Goal: Check status: Check status

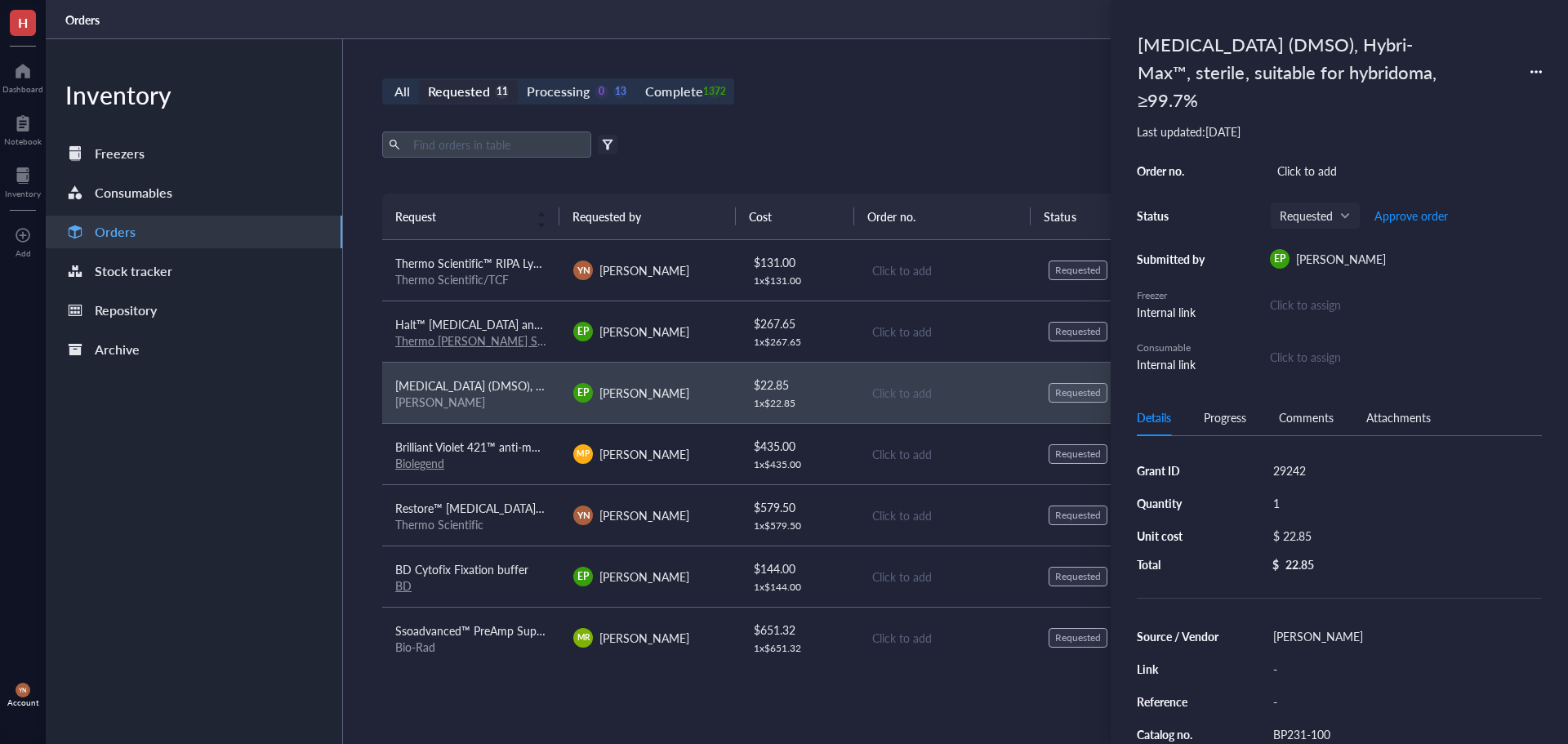
scroll to position [247, 0]
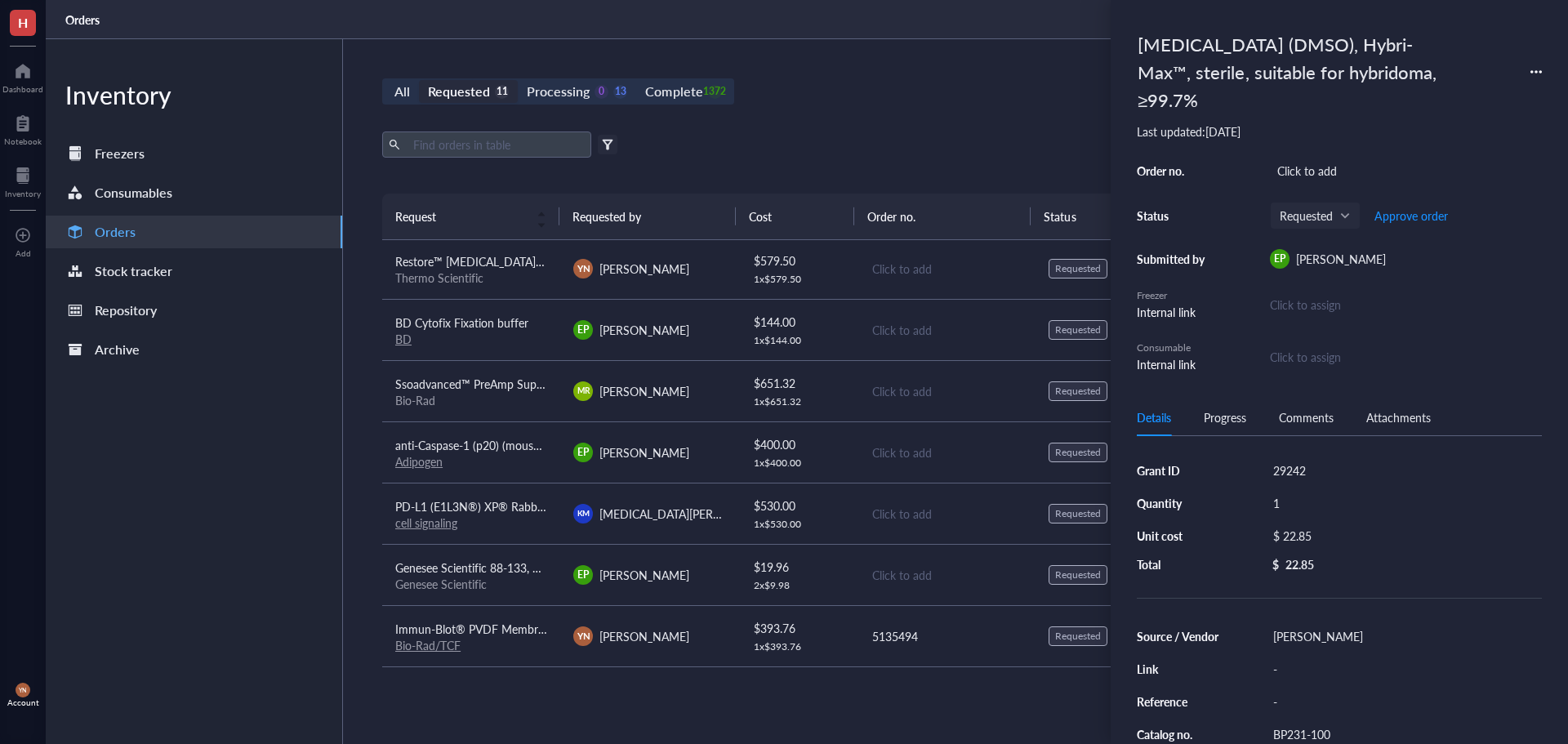
click at [798, 111] on div "All Requested 11 Processing 0 13 Complete 1372 New order Export Open archive Fi…" at bounding box center [947, 391] width 1207 height 705
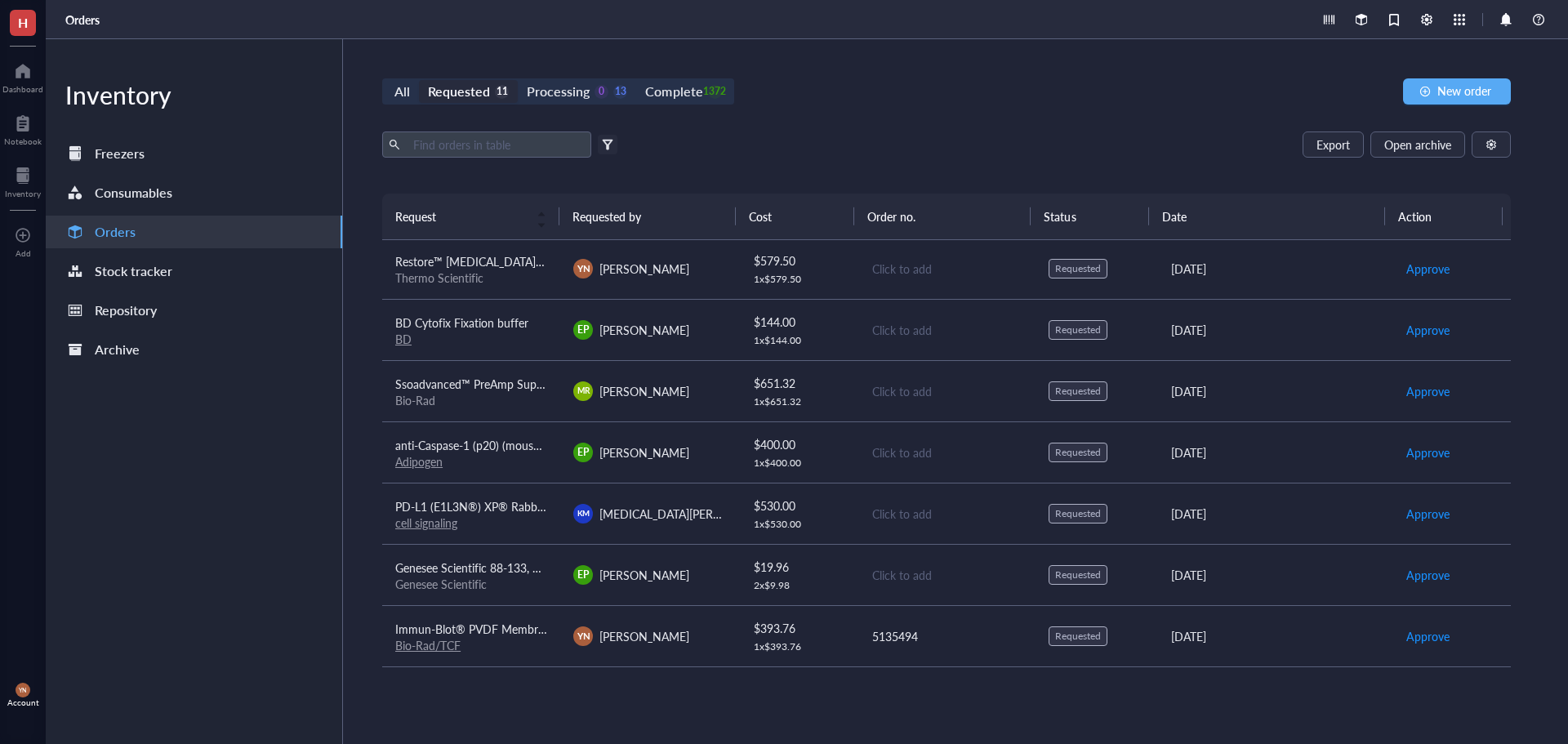
click at [475, 96] on div "Requested" at bounding box center [459, 91] width 62 height 23
click at [419, 80] on input "Requested 11" at bounding box center [419, 80] width 0 height 0
click at [477, 98] on div "Requested" at bounding box center [459, 91] width 62 height 23
click at [419, 80] on input "Requested 11" at bounding box center [419, 80] width 0 height 0
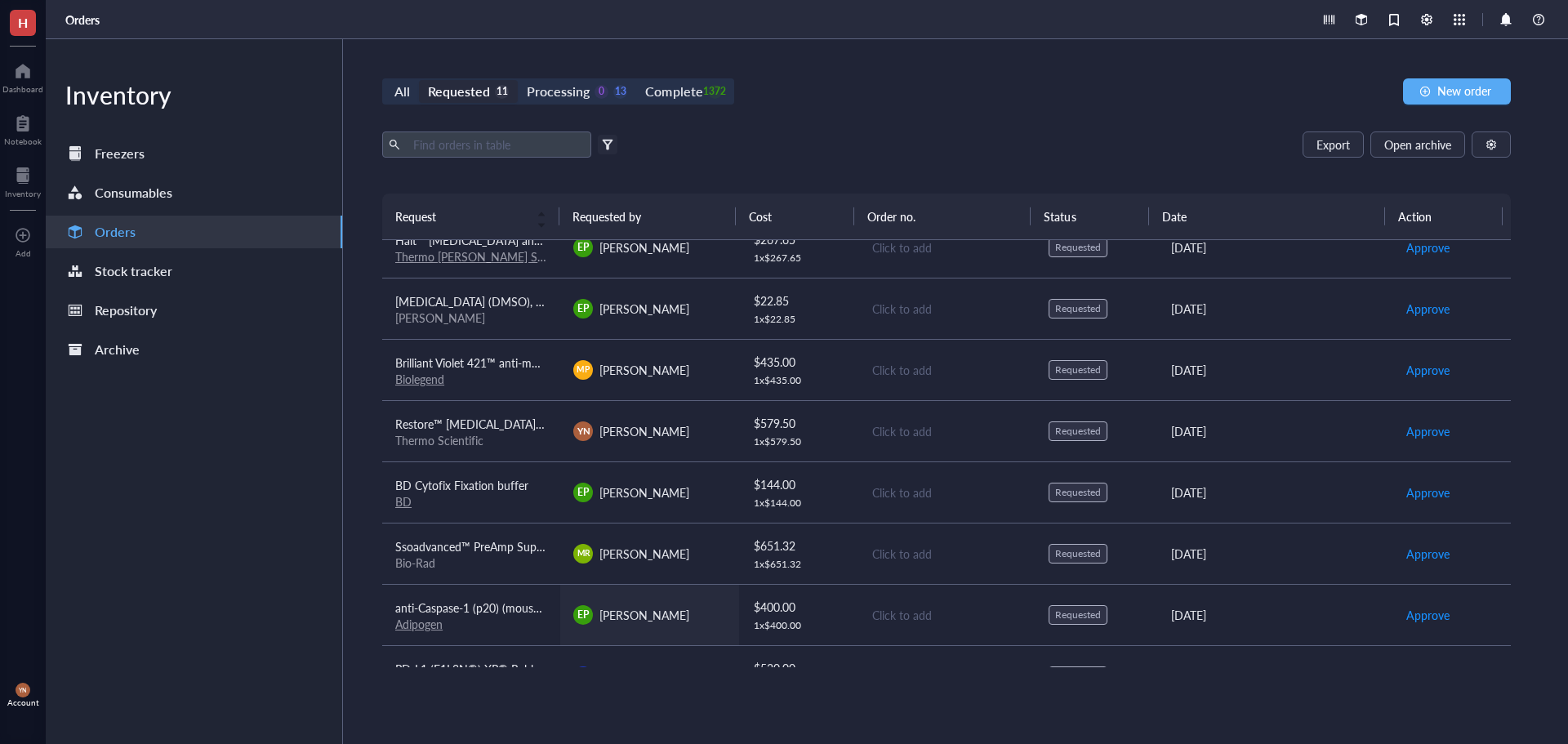
scroll to position [0, 0]
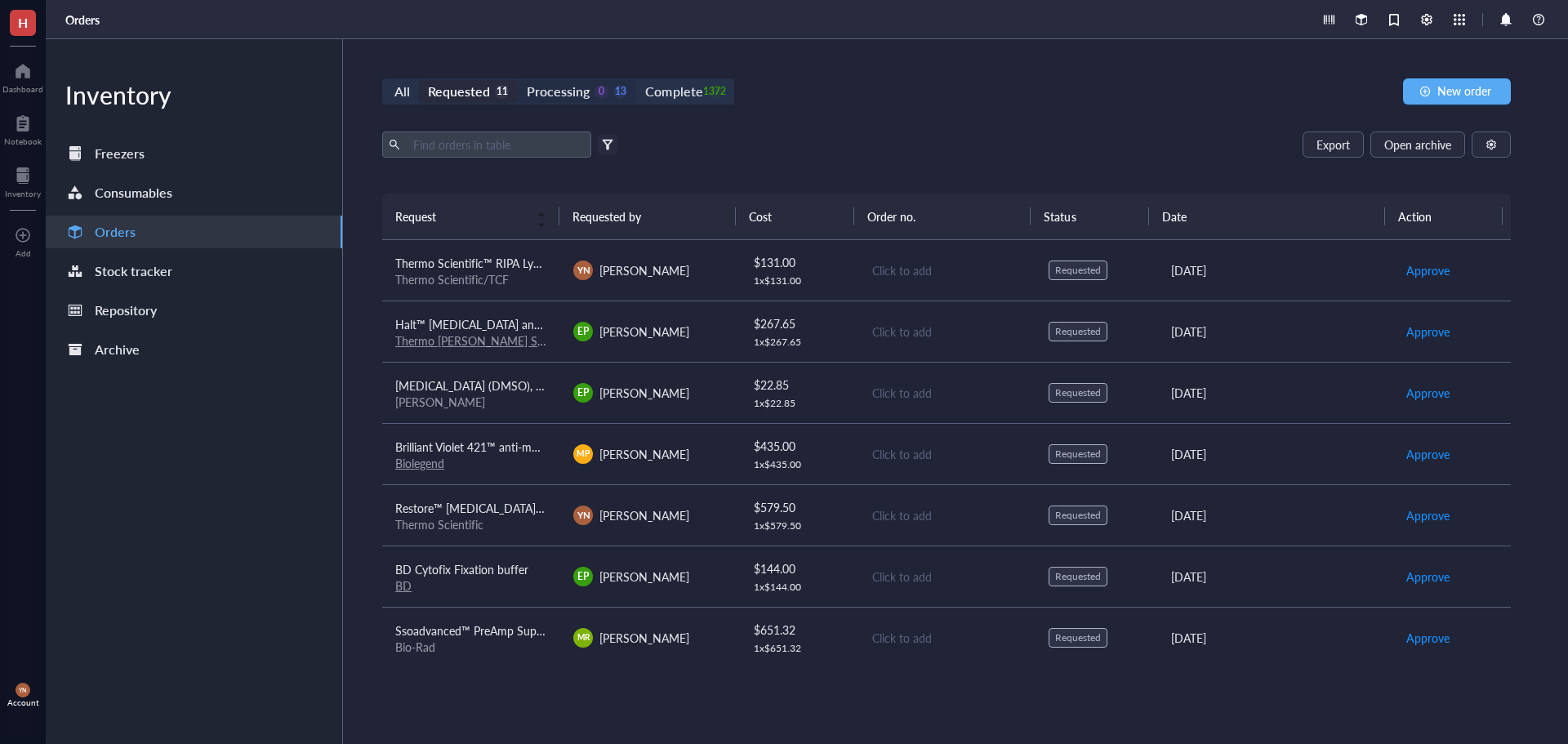
click at [579, 97] on div "Processing" at bounding box center [558, 91] width 63 height 23
click at [518, 80] on input "Processing 0 13" at bounding box center [518, 80] width 0 height 0
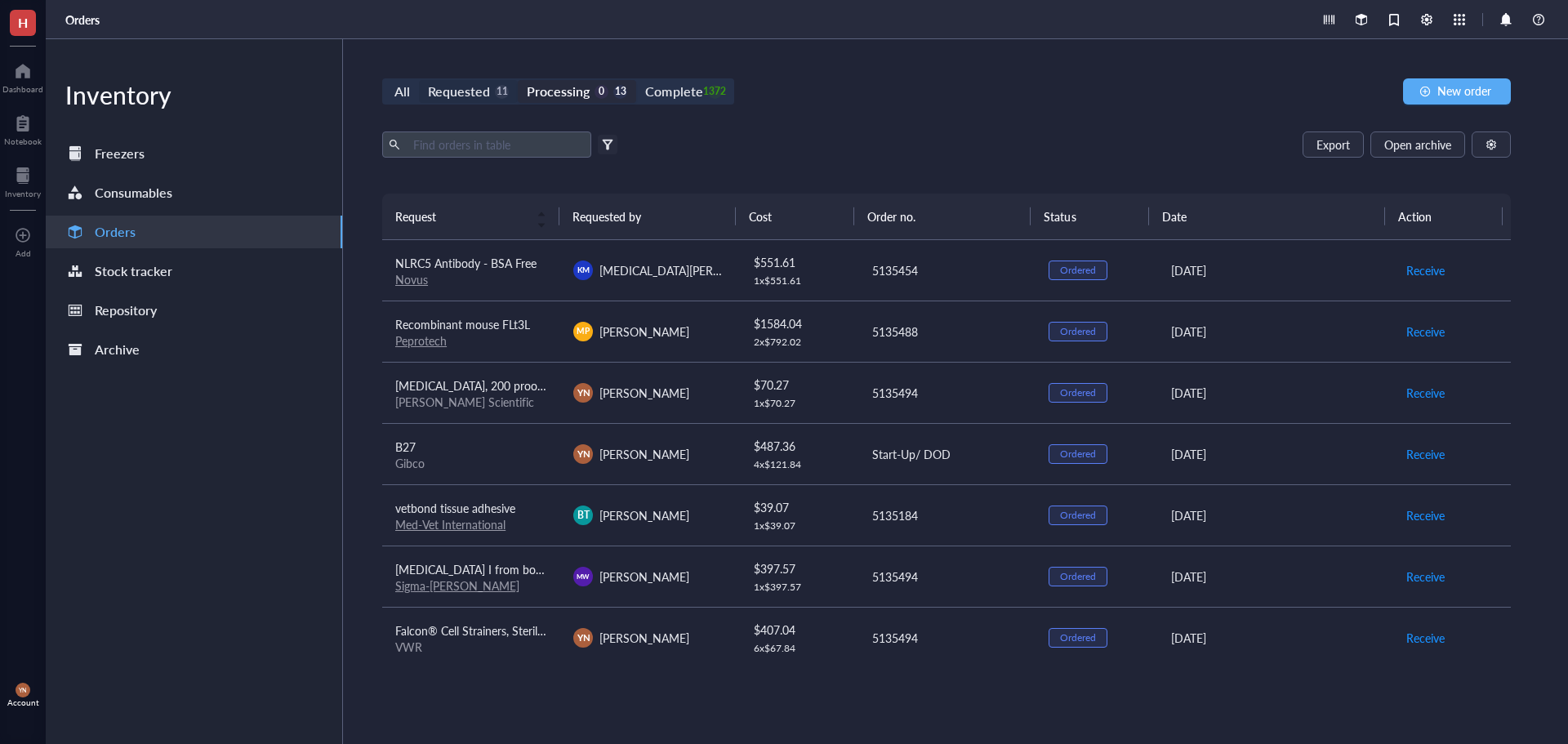
click at [475, 89] on div "Requested" at bounding box center [459, 91] width 62 height 23
click at [419, 80] on input "Requested 11" at bounding box center [419, 80] width 0 height 0
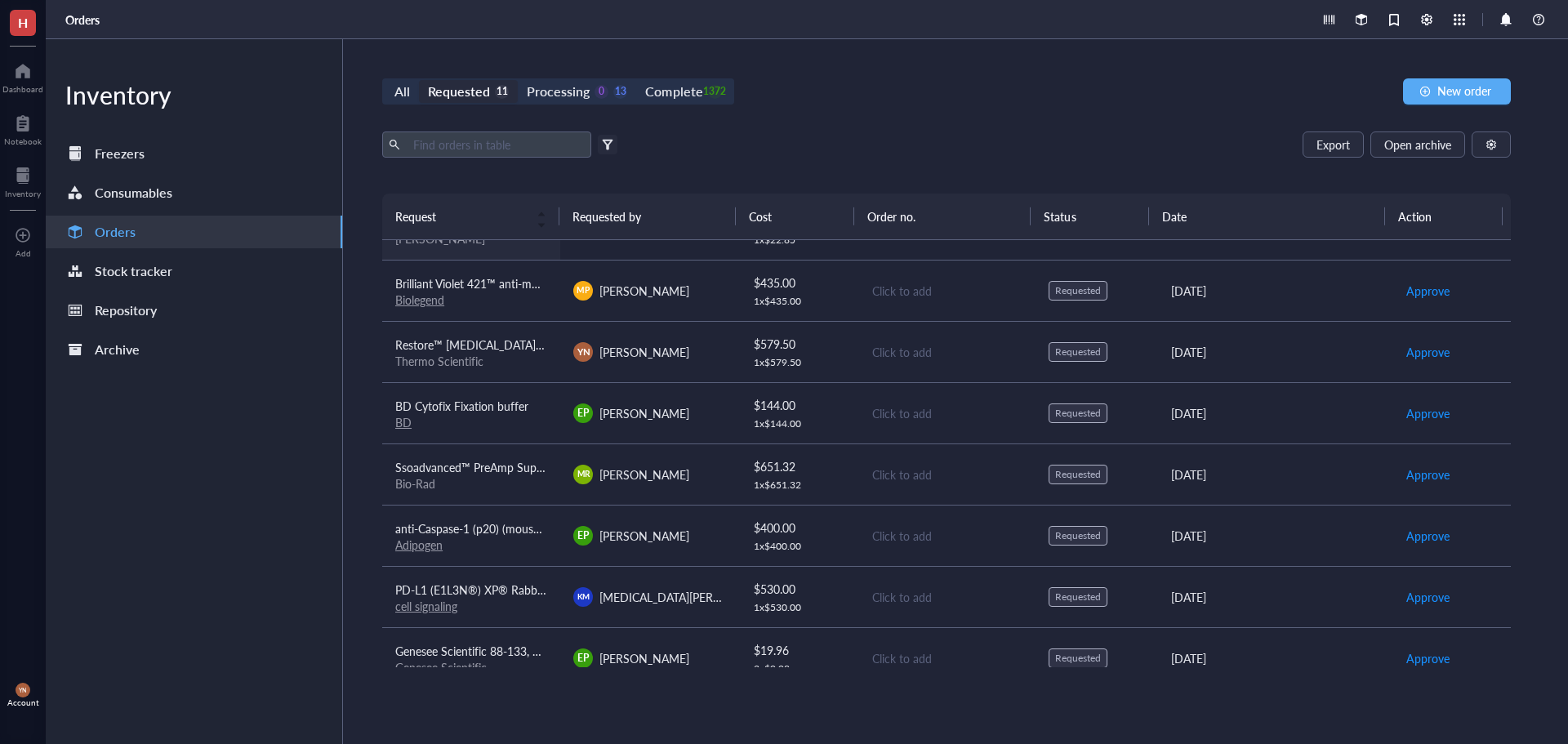
scroll to position [247, 0]
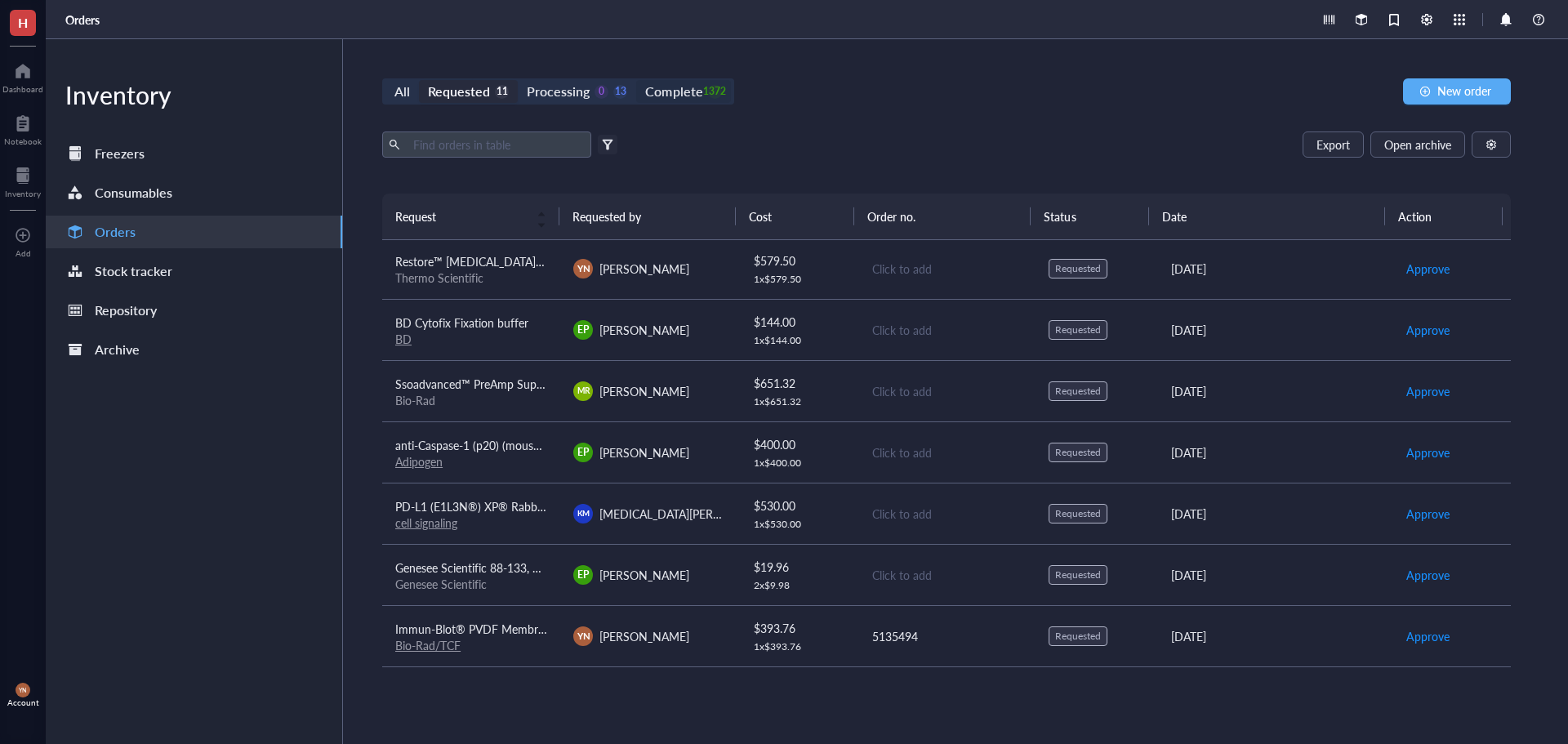
click at [698, 99] on div "Complete" at bounding box center [674, 91] width 57 height 23
click at [636, 80] on input "Complete 1372" at bounding box center [636, 80] width 0 height 0
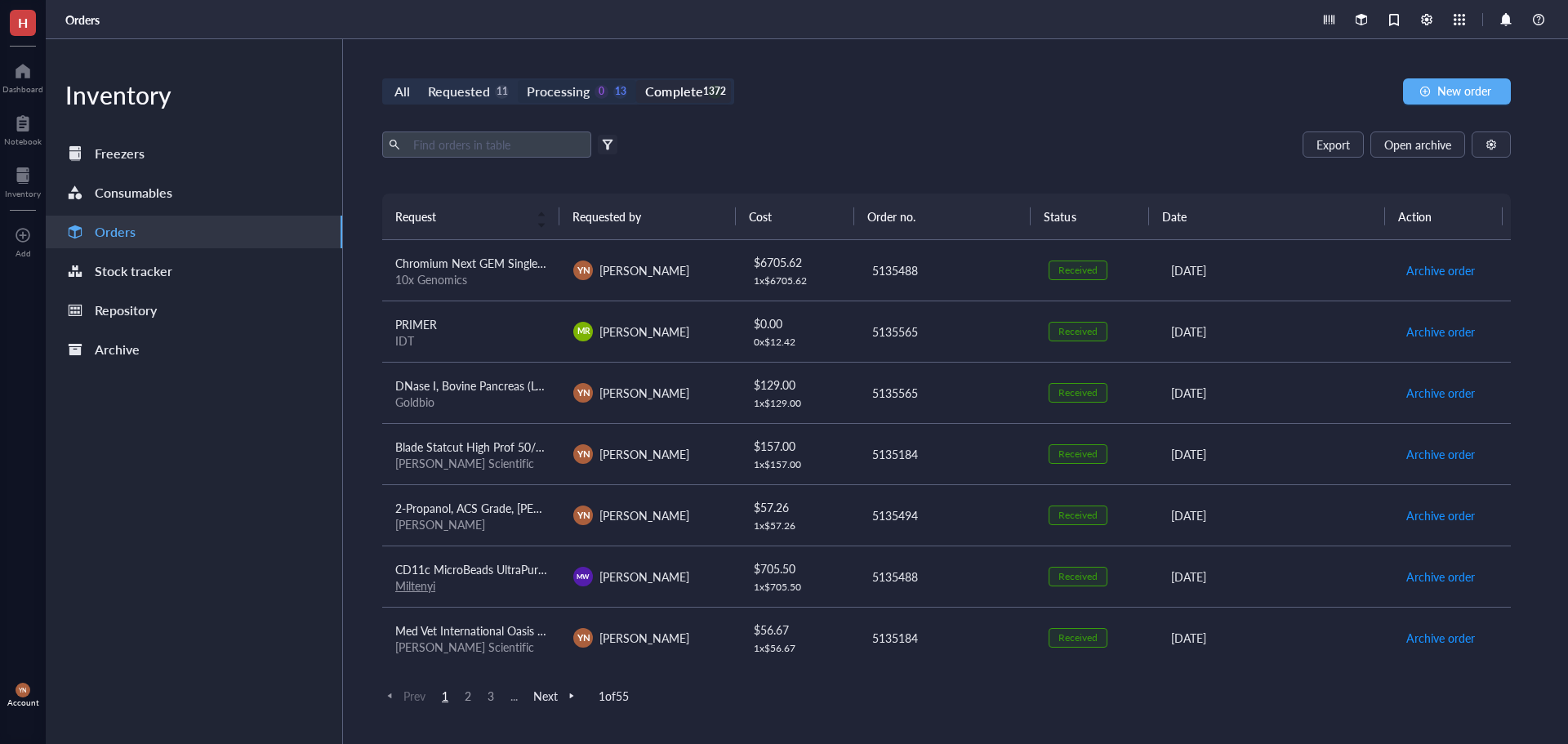
click at [597, 83] on div "Processing 0 13" at bounding box center [576, 91] width 100 height 23
click at [518, 80] on input "Processing 0 13" at bounding box center [518, 80] width 0 height 0
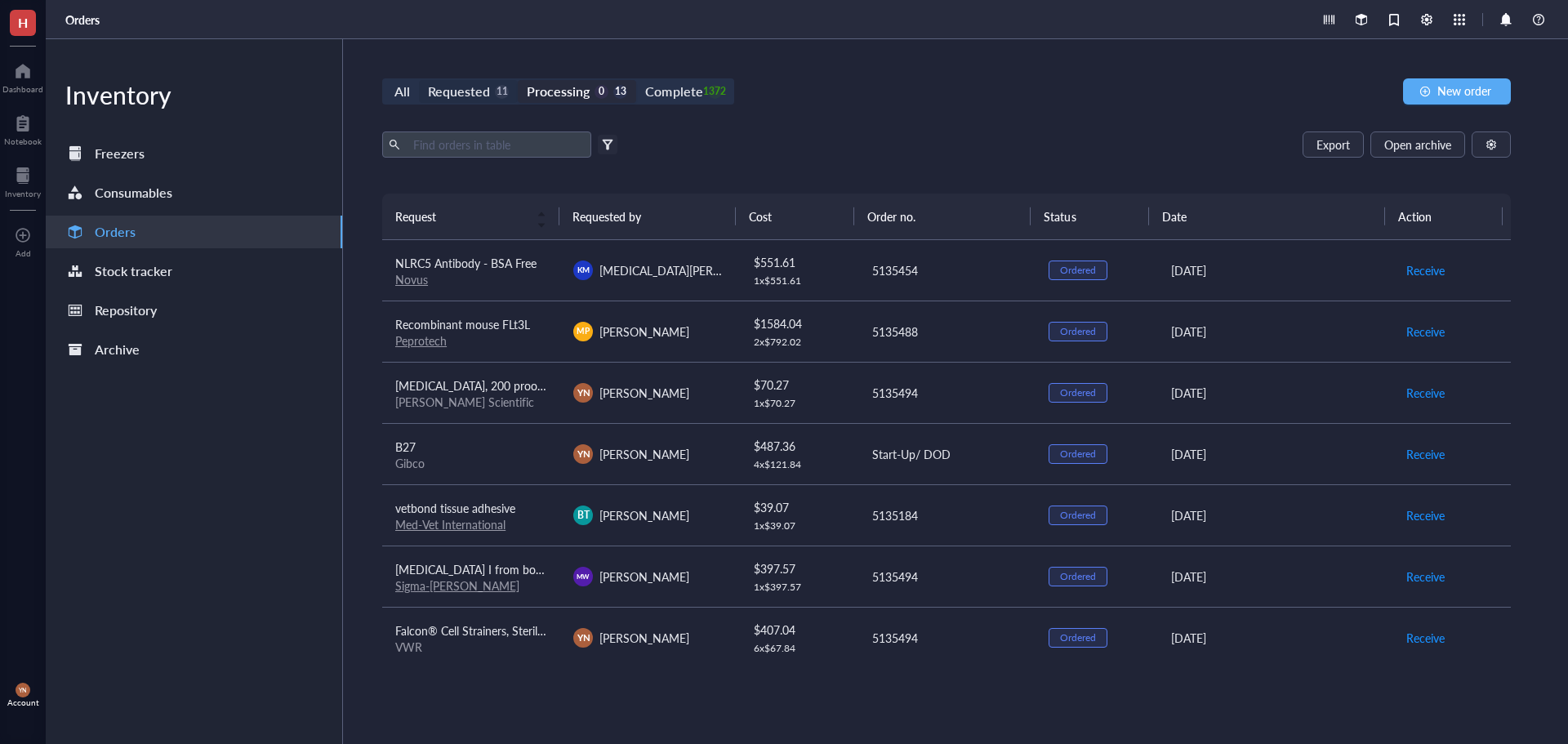
click at [470, 86] on div "Requested" at bounding box center [459, 91] width 62 height 23
click at [419, 80] on input "Requested 11" at bounding box center [419, 80] width 0 height 0
